Goal: Task Accomplishment & Management: Use online tool/utility

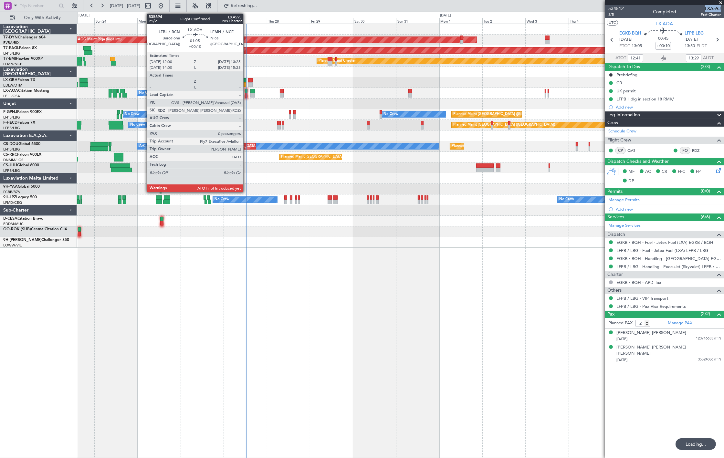
click at [246, 94] on div at bounding box center [246, 95] width 3 height 5
click at [247, 94] on div at bounding box center [246, 95] width 3 height 5
click at [246, 95] on div at bounding box center [246, 95] width 3 height 5
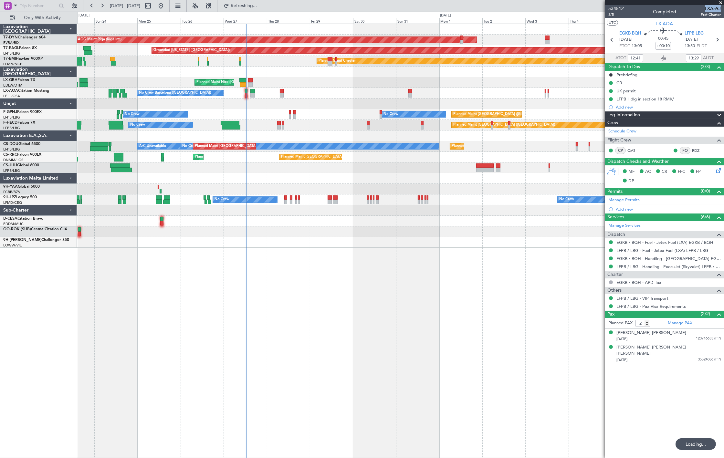
click at [246, 95] on div at bounding box center [246, 95] width 3 height 5
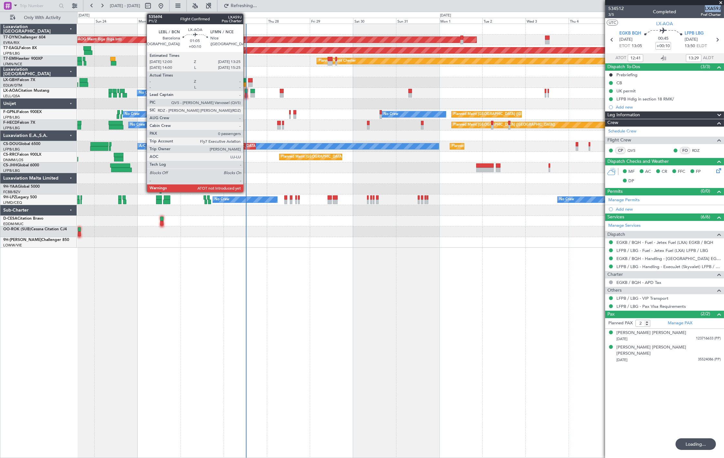
click at [246, 92] on div at bounding box center [246, 91] width 3 height 5
click at [246, 96] on div at bounding box center [246, 95] width 3 height 5
click at [246, 94] on div at bounding box center [246, 95] width 3 height 5
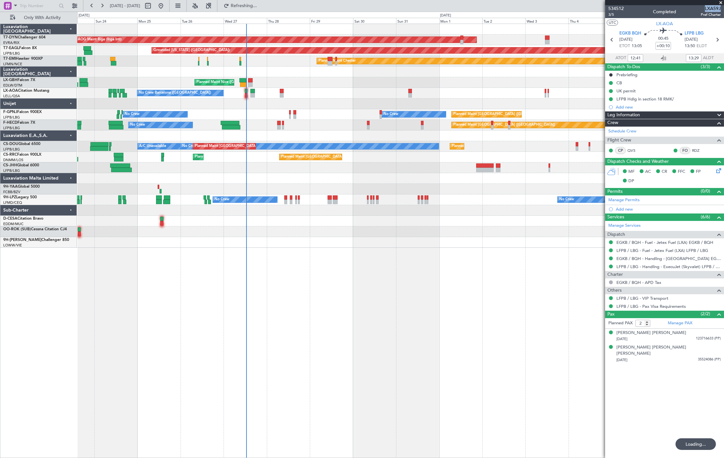
click at [244, 94] on div "No Crew Barcelona (El Prat) No Crew Sabadell No Crew Sabadell" at bounding box center [400, 93] width 646 height 11
click at [246, 94] on div at bounding box center [246, 95] width 3 height 5
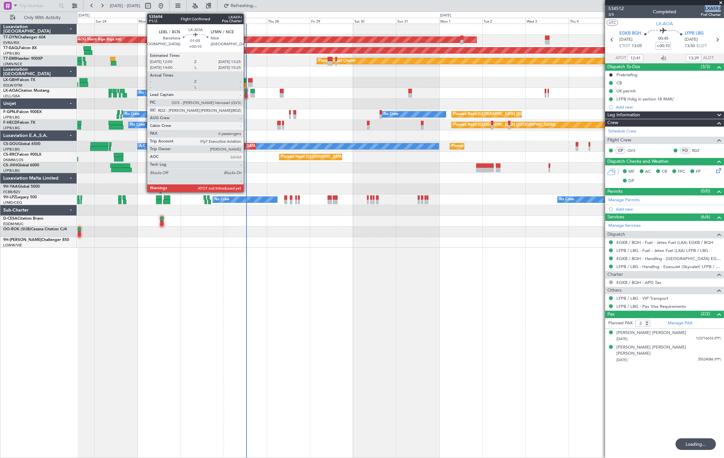
click at [246, 93] on div at bounding box center [246, 95] width 3 height 5
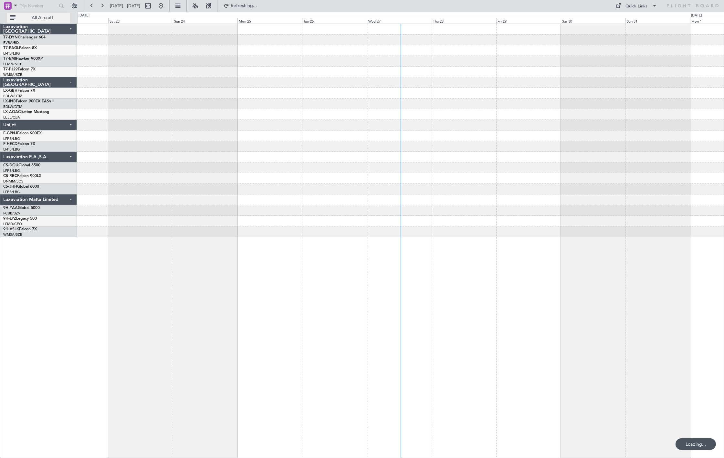
click at [33, 18] on span "All Aircraft" at bounding box center [42, 17] width 51 height 5
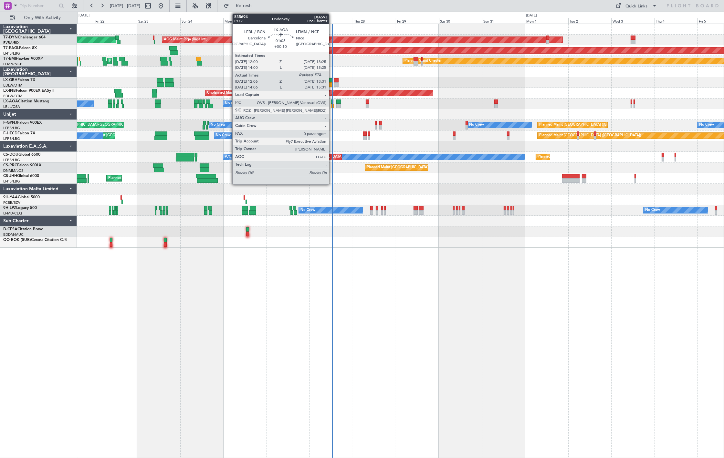
click at [332, 104] on div at bounding box center [332, 106] width 3 height 5
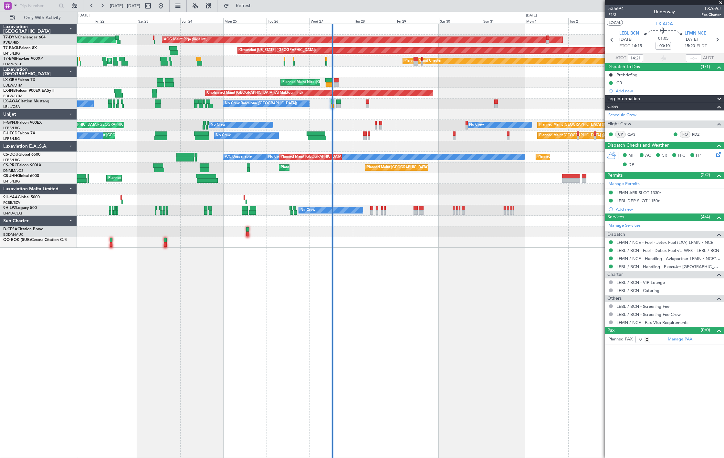
type input "12:21"
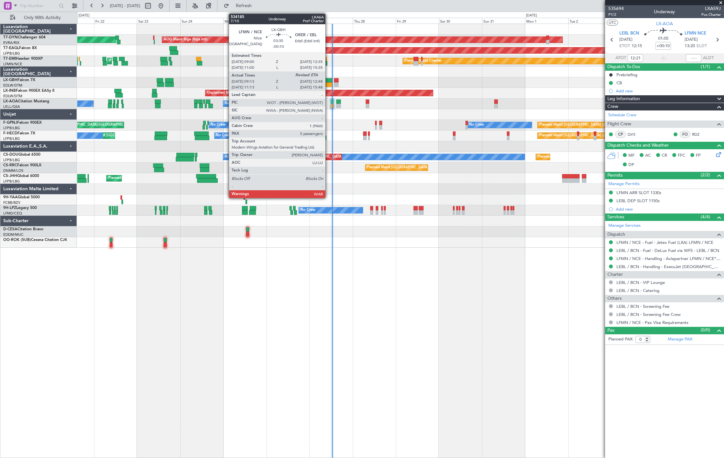
click at [328, 79] on div at bounding box center [328, 80] width 6 height 5
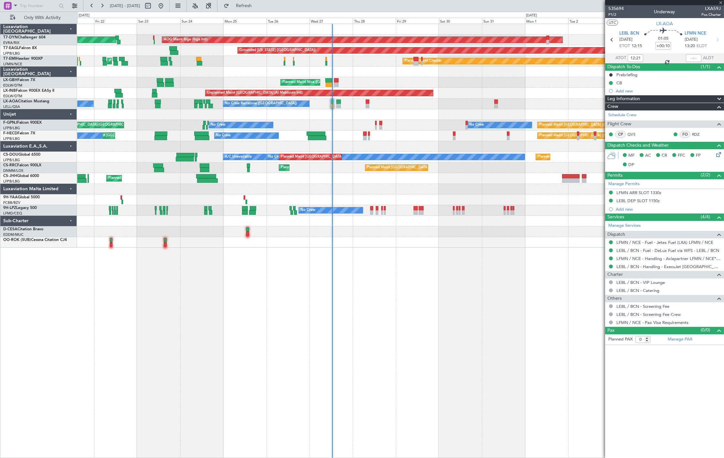
type input "-00:10"
type input "09:13"
type input "5"
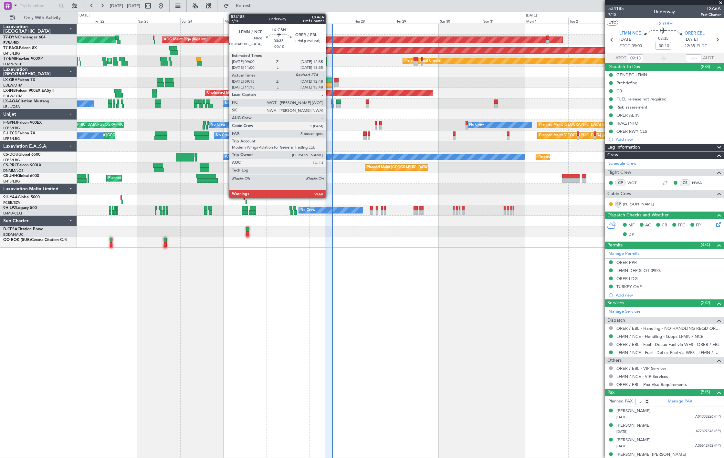
click at [327, 82] on div at bounding box center [328, 84] width 6 height 5
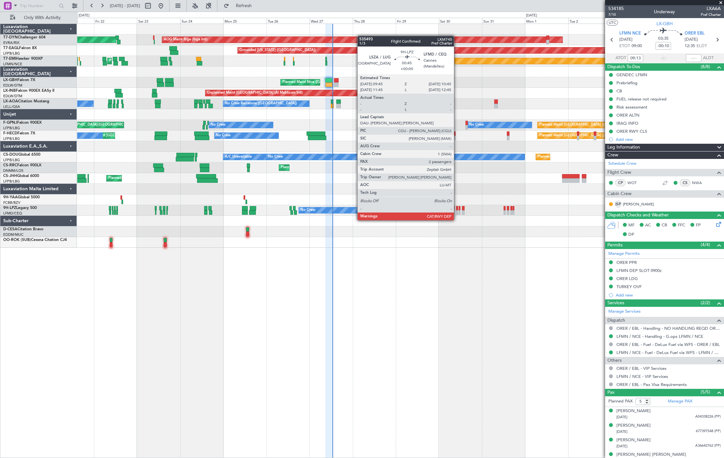
click at [457, 214] on div at bounding box center [457, 212] width 2 height 5
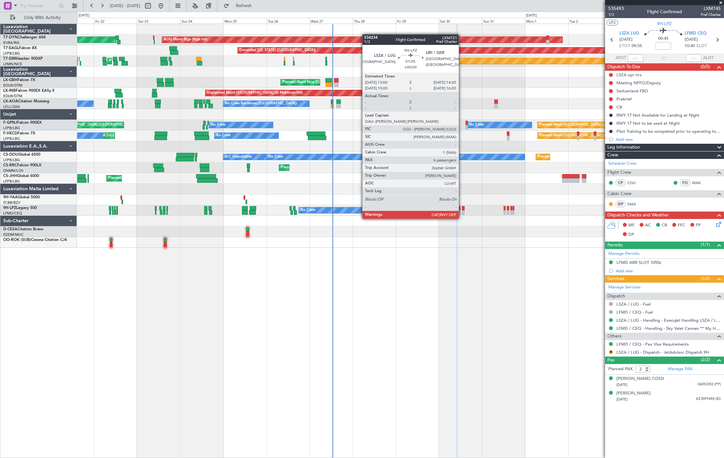
click at [462, 212] on div at bounding box center [463, 212] width 3 height 5
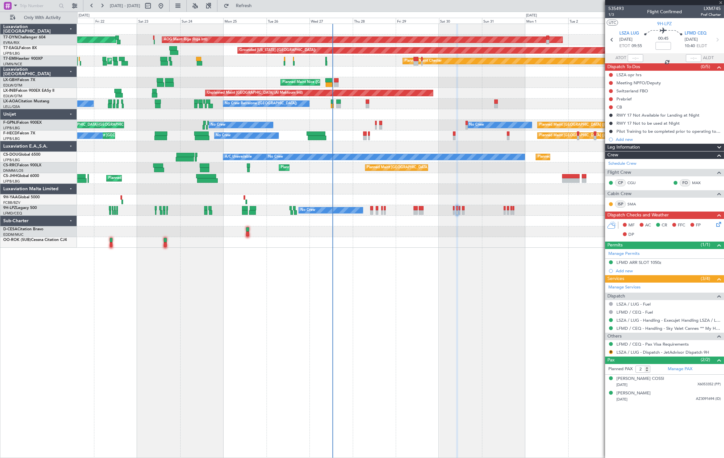
type input "6"
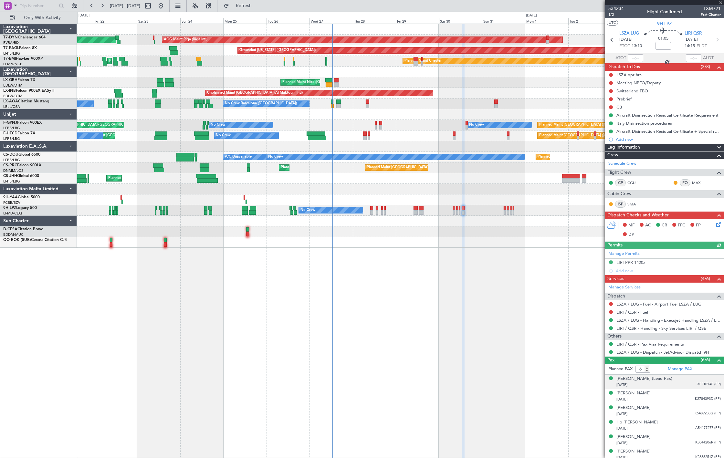
click at [673, 385] on div "[DATE] X0F10Y40 (PP)" at bounding box center [668, 385] width 104 height 6
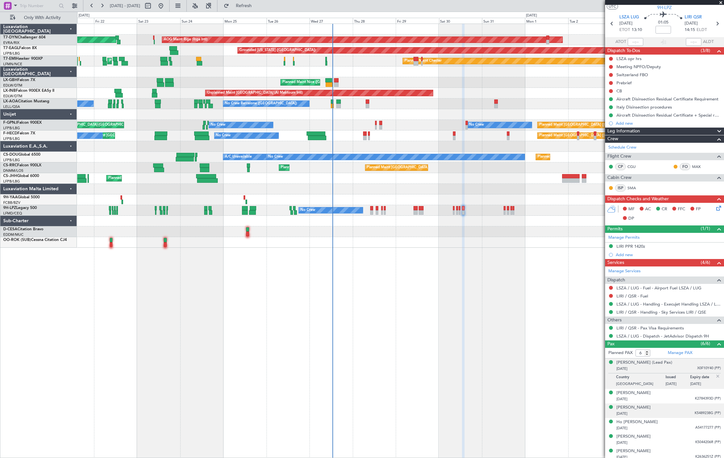
scroll to position [19, 0]
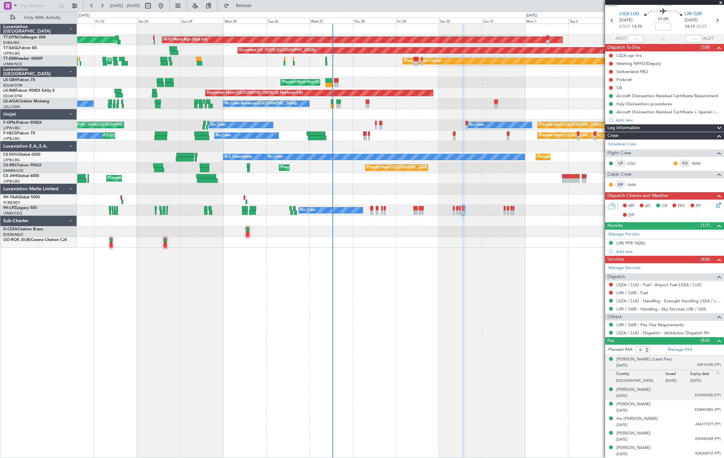
click at [673, 386] on div "[PERSON_NAME] TAY [DATE] K2784393D (PP)" at bounding box center [668, 392] width 104 height 13
click at [669, 406] on div "[PERSON_NAME] [DATE] K5489238G (PP)" at bounding box center [668, 407] width 104 height 13
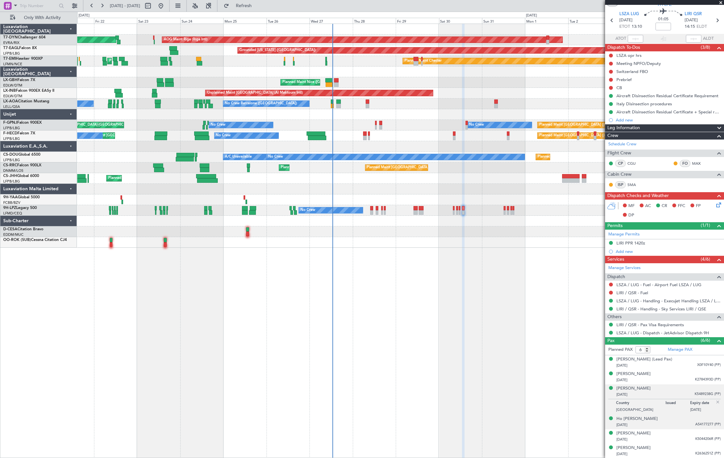
click at [668, 424] on div "[DATE] A54177277 (PP)" at bounding box center [668, 425] width 104 height 6
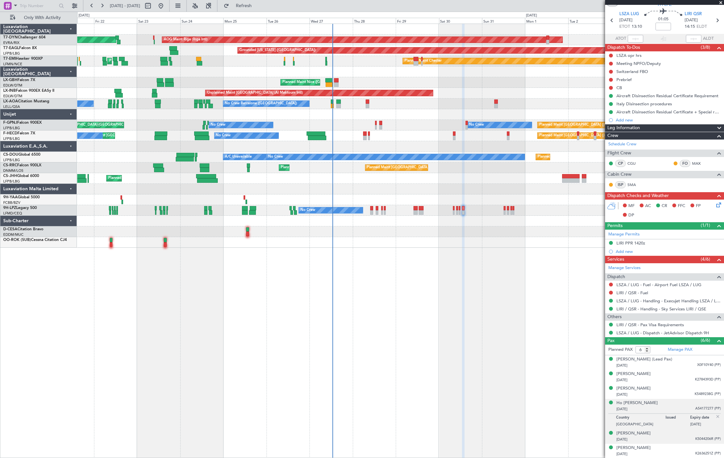
click at [672, 440] on div "[DATE] K5044206R (PP)" at bounding box center [668, 439] width 104 height 6
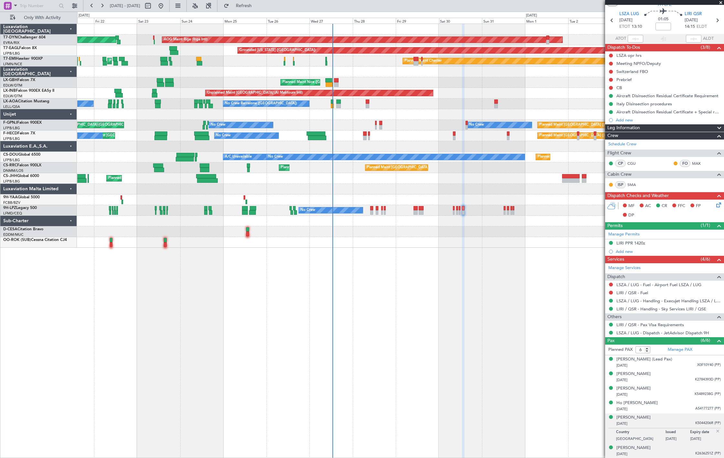
click at [678, 450] on div "[PERSON_NAME] [DATE] K2636251Z (PP)" at bounding box center [668, 451] width 104 height 13
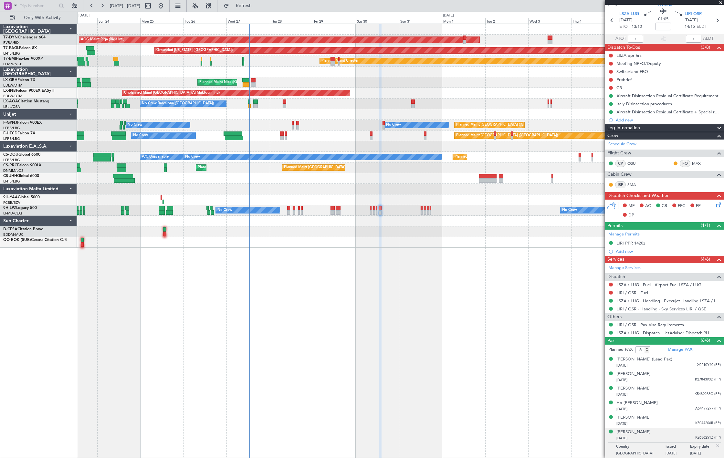
click at [423, 267] on div "AOG Maint Riga (Riga Intl) Planned Maint [GEOGRAPHIC_DATA]-[GEOGRAPHIC_DATA] Gr…" at bounding box center [400, 241] width 646 height 434
